Goal: Task Accomplishment & Management: Manage account settings

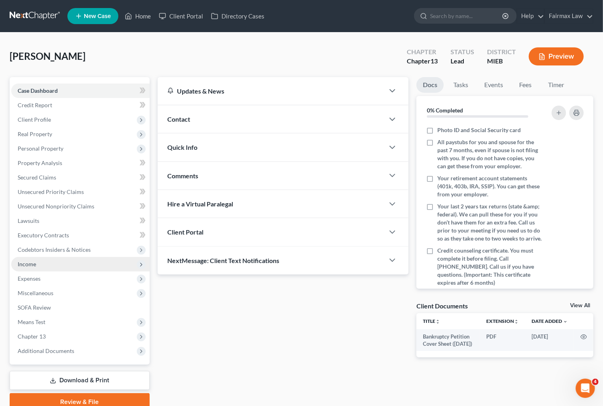
click at [82, 260] on span "Income" at bounding box center [80, 264] width 138 height 14
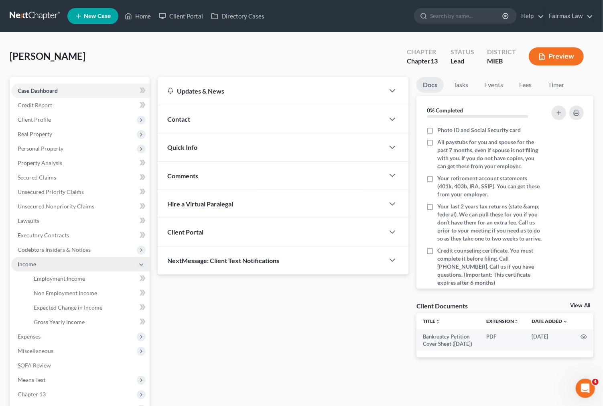
click at [75, 268] on span "Income" at bounding box center [80, 264] width 138 height 14
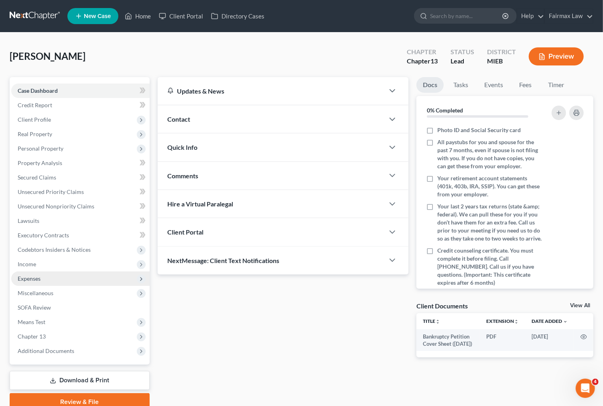
click at [75, 271] on span "Expenses" at bounding box center [80, 278] width 138 height 14
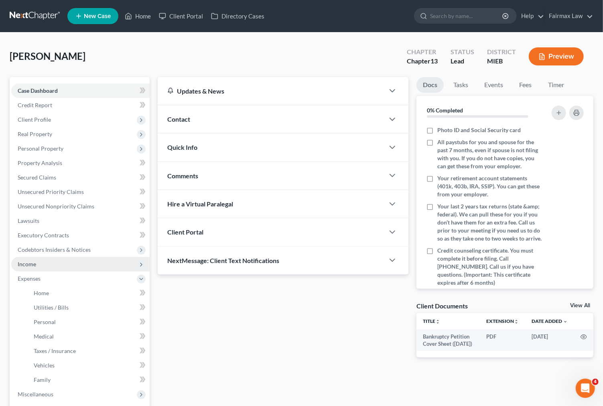
click at [80, 261] on span "Income" at bounding box center [80, 264] width 138 height 14
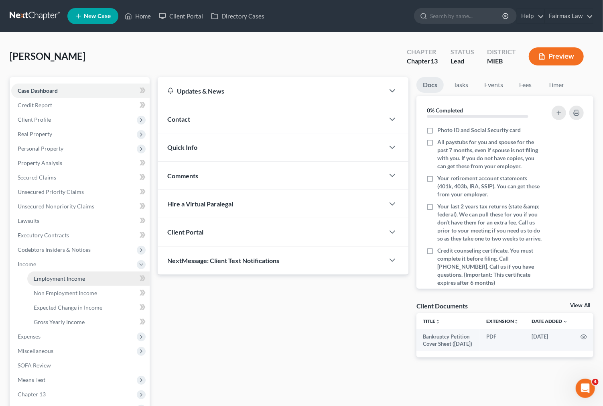
click at [74, 278] on span "Employment Income" at bounding box center [59, 278] width 51 height 7
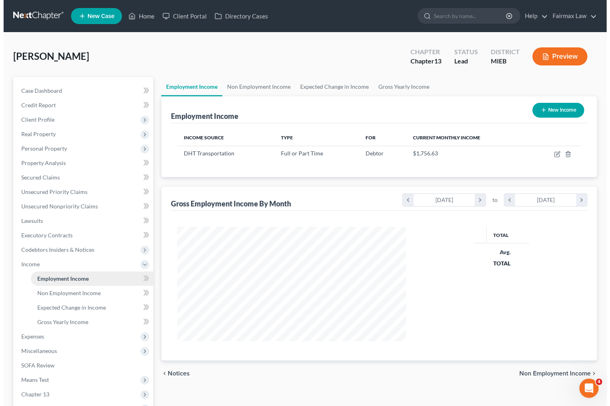
scroll to position [144, 245]
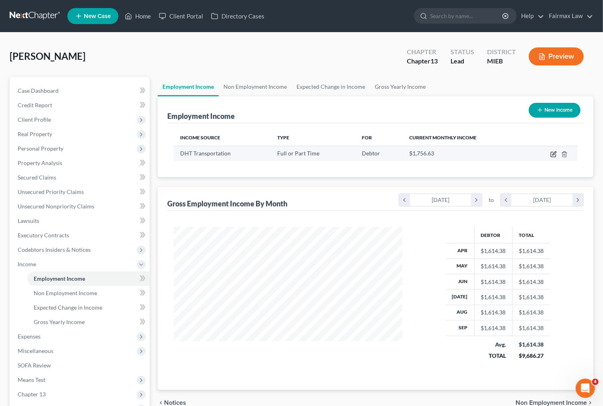
click at [552, 153] on icon "button" at bounding box center [554, 154] width 6 height 6
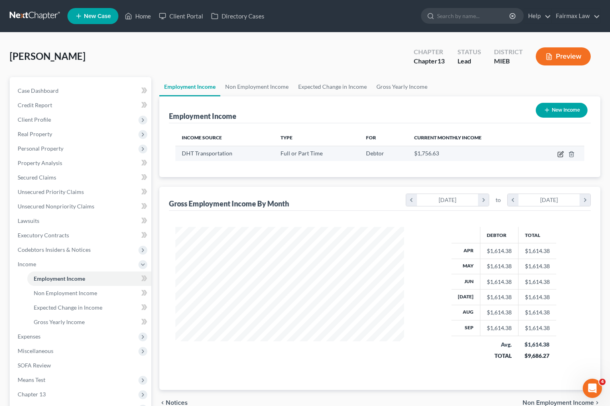
select select "0"
select select "50"
select select "2"
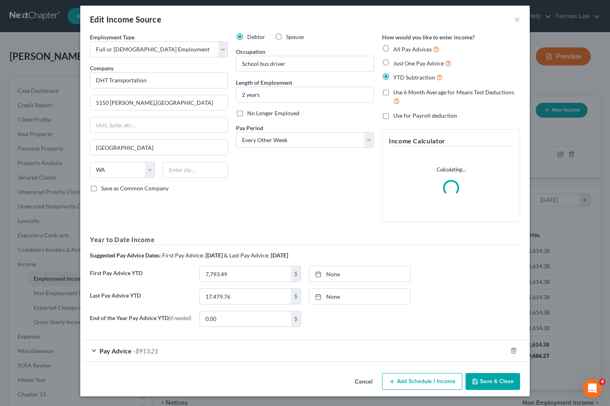
scroll to position [6, 0]
click at [153, 350] on span "-$913.21" at bounding box center [145, 351] width 25 height 8
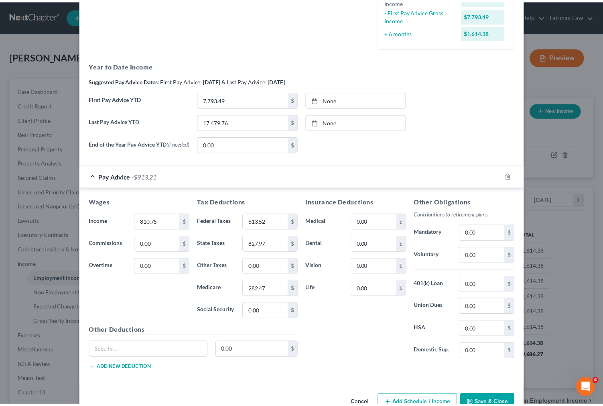
scroll to position [247, 0]
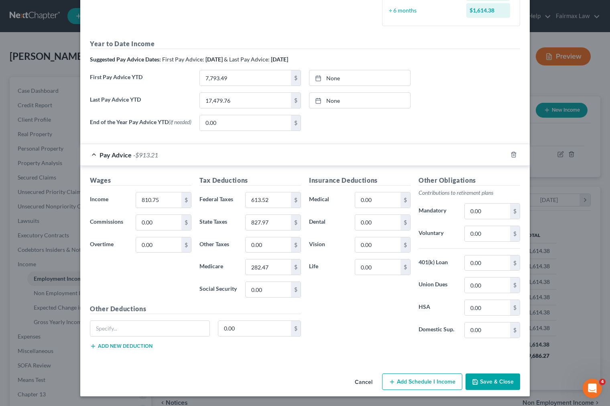
click at [499, 381] on button "Save & Close" at bounding box center [493, 381] width 55 height 17
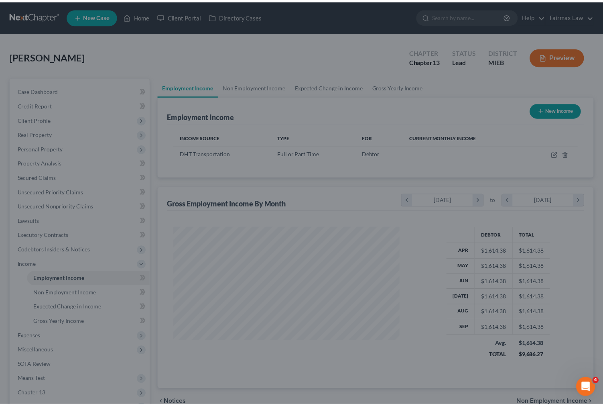
scroll to position [401229, 401128]
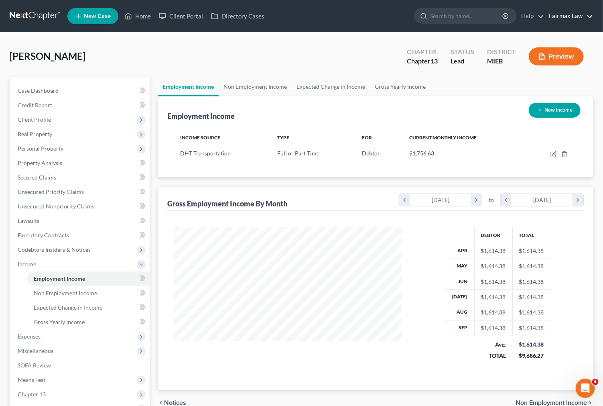
click at [563, 17] on link "Fairmax Law" at bounding box center [569, 16] width 48 height 14
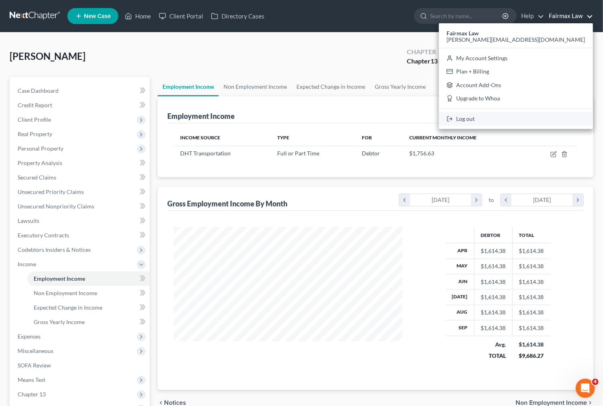
click at [550, 117] on link "Log out" at bounding box center [516, 119] width 154 height 14
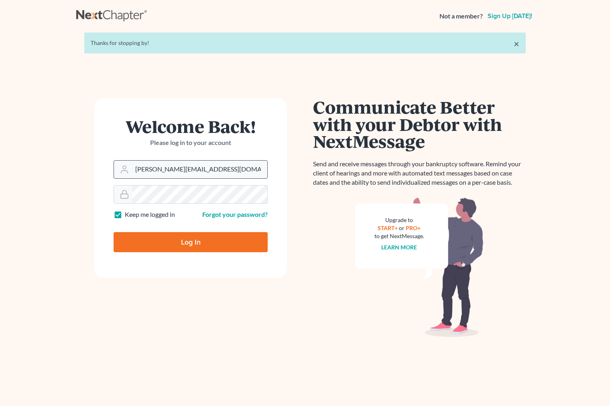
click at [191, 175] on input "[PERSON_NAME][EMAIL_ADDRESS][DOMAIN_NAME]" at bounding box center [199, 170] width 135 height 18
click at [227, 173] on input "[PERSON_NAME][EMAIL_ADDRESS][DOMAIN_NAME]" at bounding box center [199, 170] width 135 height 18
type input "ron@fairmaxlaw.com"
click at [191, 240] on input "Log In" at bounding box center [191, 242] width 154 height 20
type input "Thinking..."
